Goal: Find specific page/section: Find specific page/section

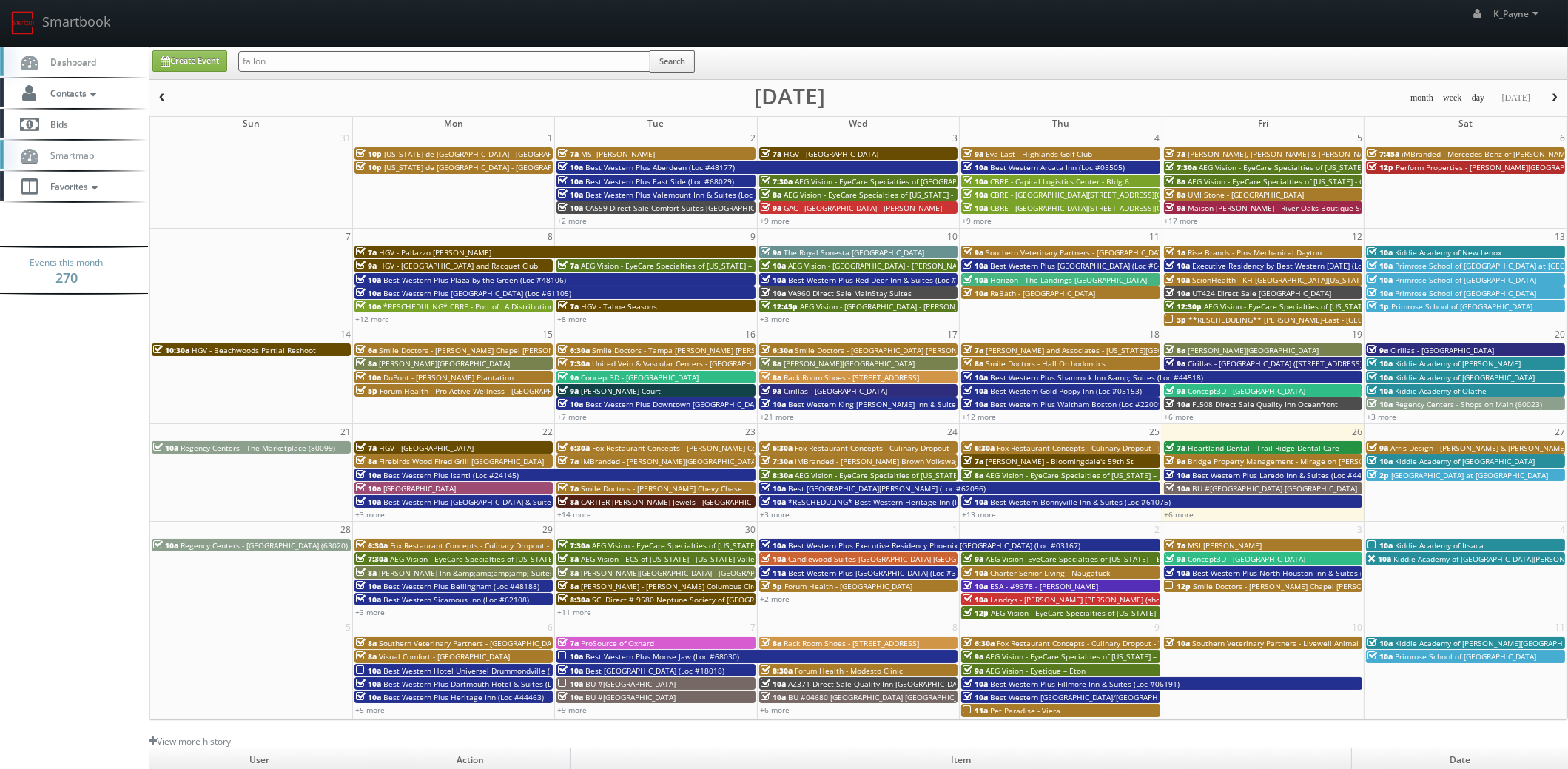
click at [353, 63] on input "fallon" at bounding box center [444, 62] width 412 height 21
click at [281, 61] on input "fallon" at bounding box center [445, 62] width 413 height 21
type input "68029"
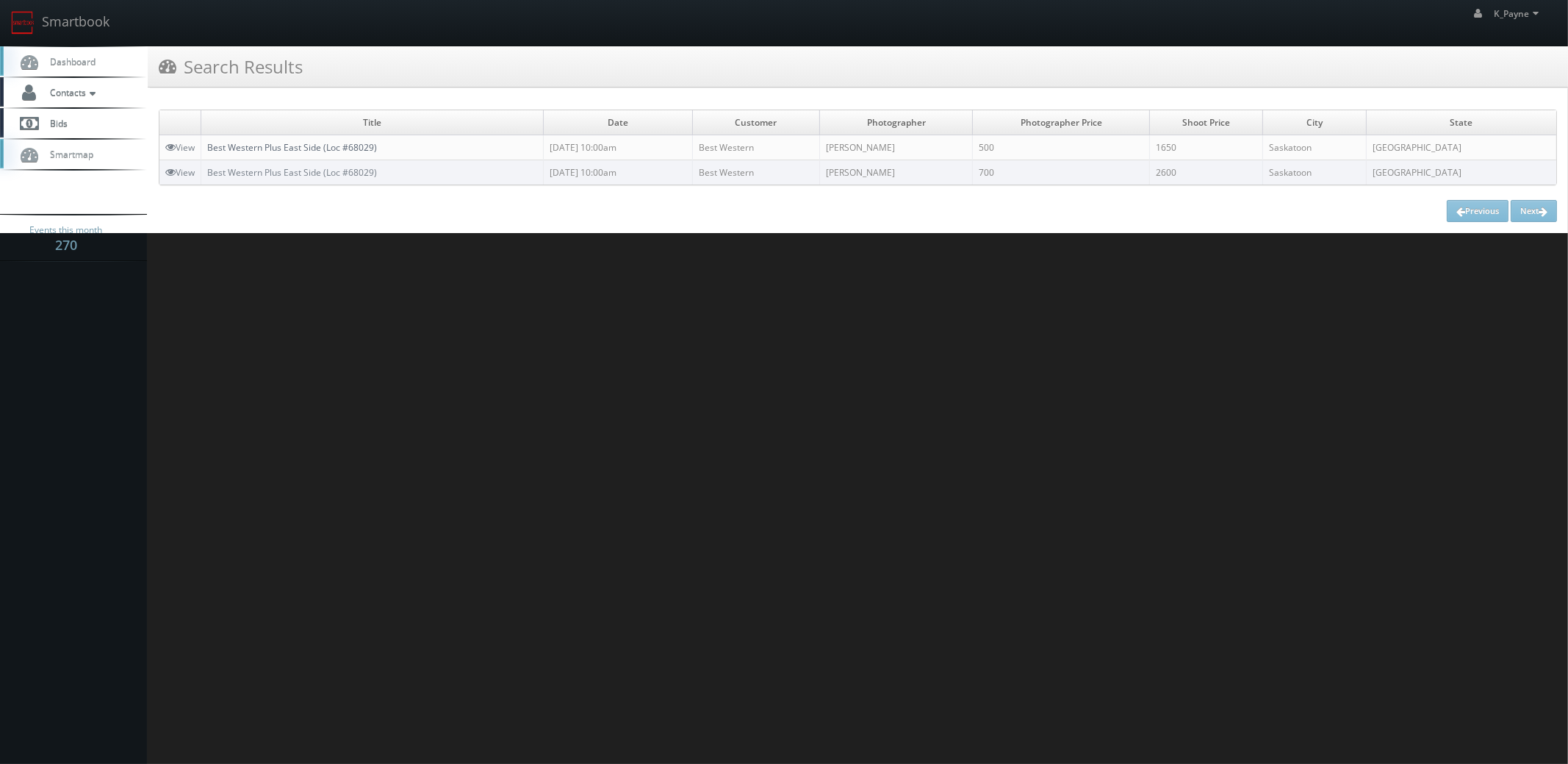
click at [312, 148] on link "Best Western Plus East Side (Loc #68029)" at bounding box center [292, 147] width 170 height 12
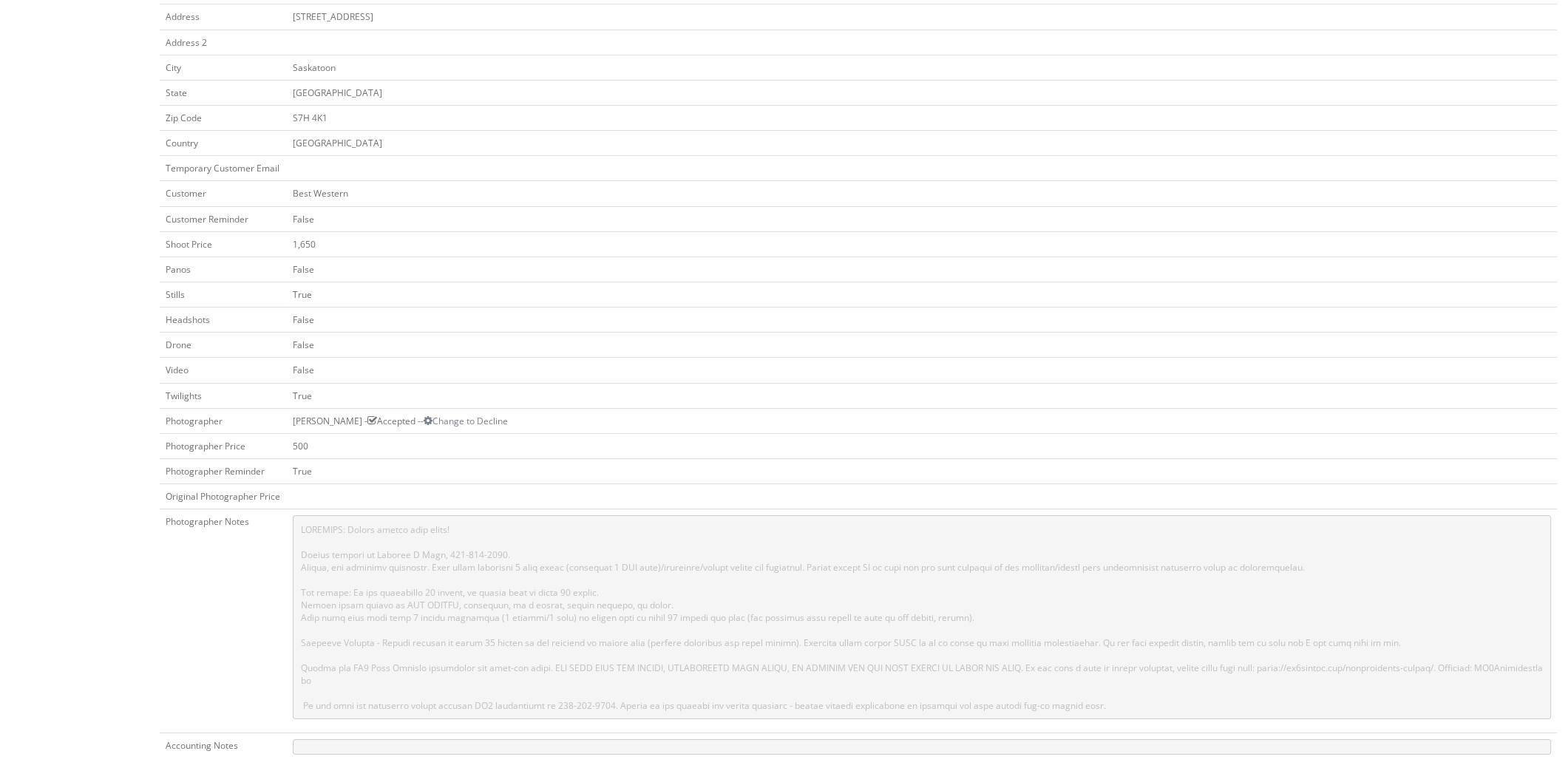
scroll to position [517, 0]
